Goal: Information Seeking & Learning: Learn about a topic

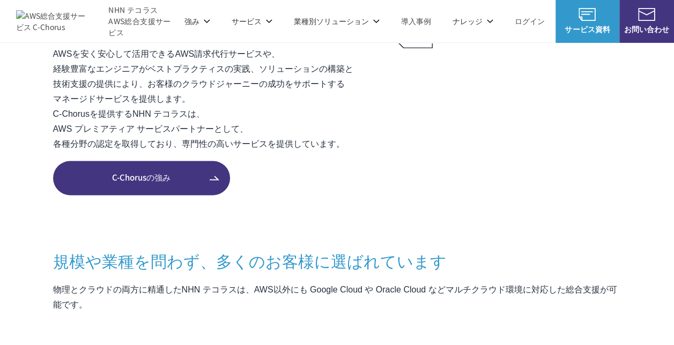
scroll to position [482, 0]
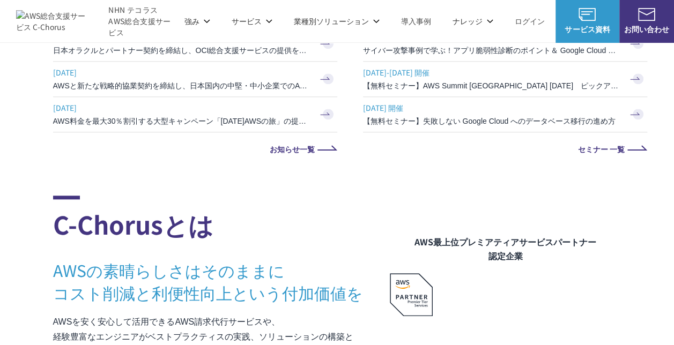
click at [247, 23] on p "サービス" at bounding box center [252, 21] width 41 height 11
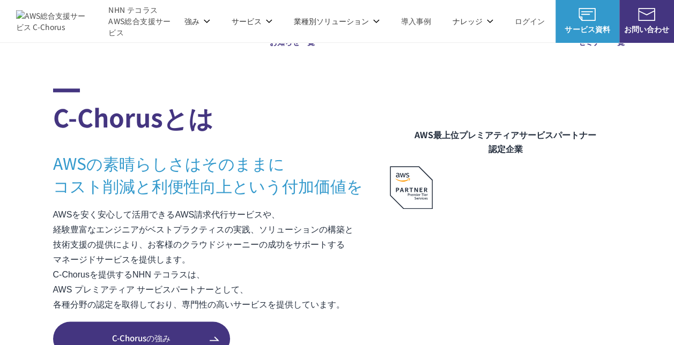
click at [115, 69] on span "Amazon Web Service（AWS）" at bounding box center [123, 67] width 122 height 12
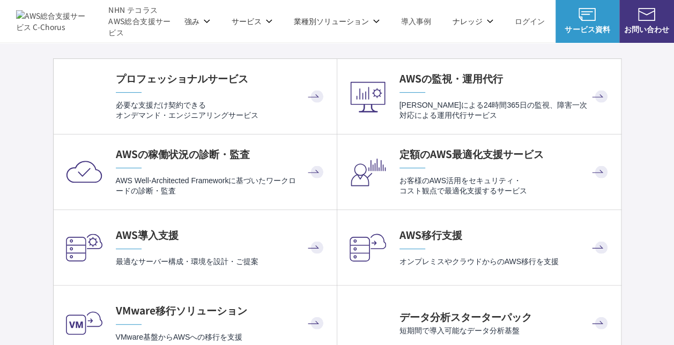
scroll to position [2251, 0]
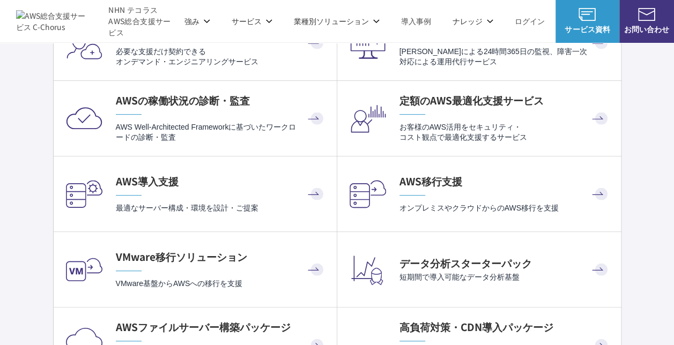
click at [407, 184] on h4 "AWS移行支援" at bounding box center [504, 181] width 211 height 14
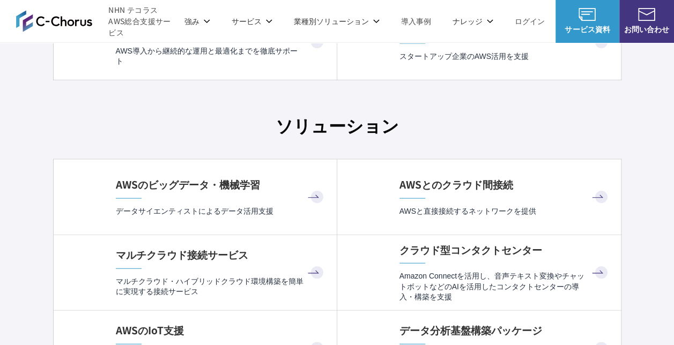
scroll to position [3216, 0]
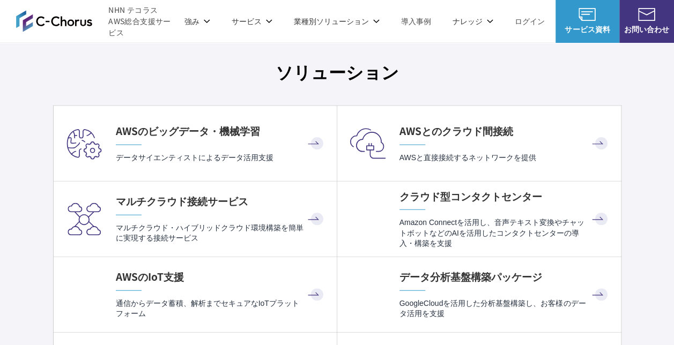
click at [414, 125] on h4 "AWSとのクラウド間接続" at bounding box center [504, 131] width 211 height 14
